Goal: Task Accomplishment & Management: Manage account settings

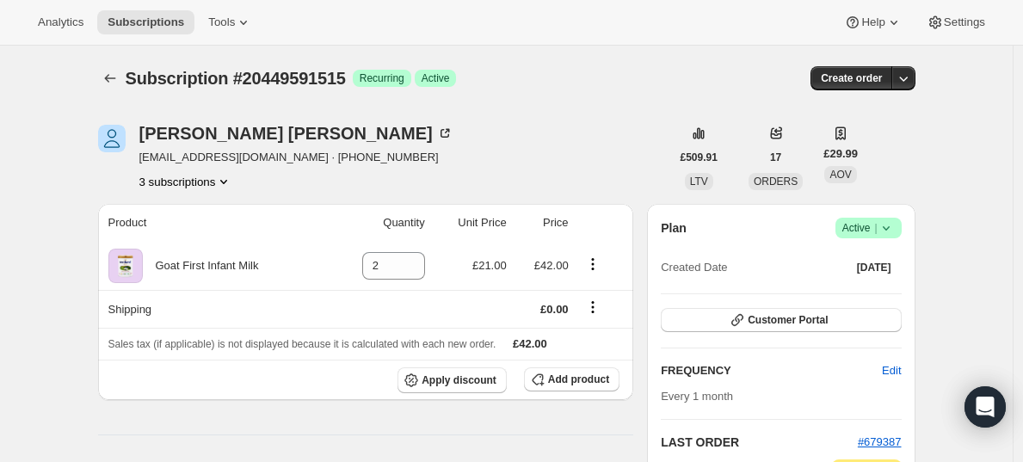
click at [861, 224] on span "Active |" at bounding box center [869, 228] width 53 height 17
click at [875, 285] on span "Cancel subscription" at bounding box center [867, 291] width 97 height 13
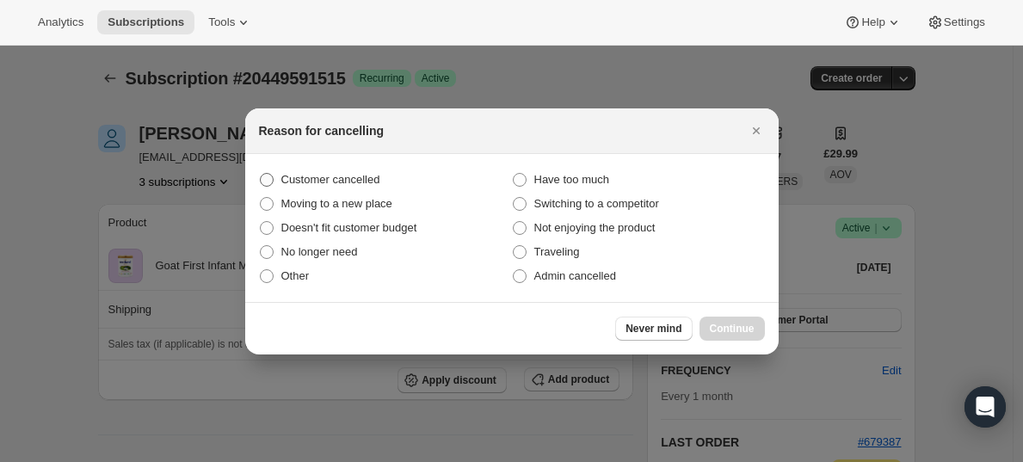
click at [367, 177] on span "Customer cancelled" at bounding box center [330, 179] width 99 height 13
click at [261, 174] on input "Customer cancelled" at bounding box center [260, 173] width 1 height 1
radio input "true"
click at [730, 334] on span "Continue" at bounding box center [732, 329] width 45 height 14
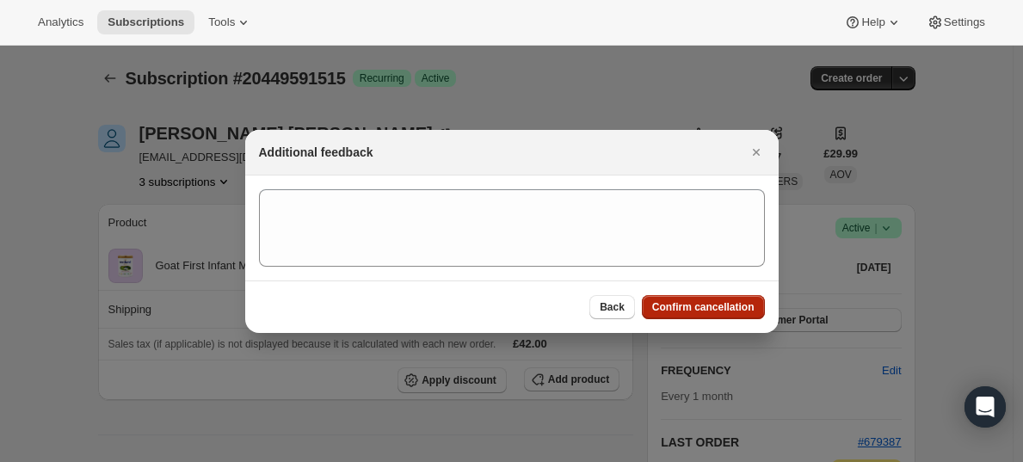
click at [722, 306] on span "Confirm cancellation" at bounding box center [703, 307] width 102 height 14
